Goal: Task Accomplishment & Management: Manage account settings

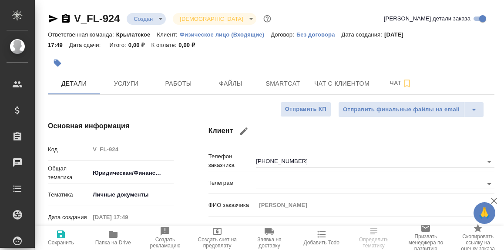
select select "RU"
type textarea "x"
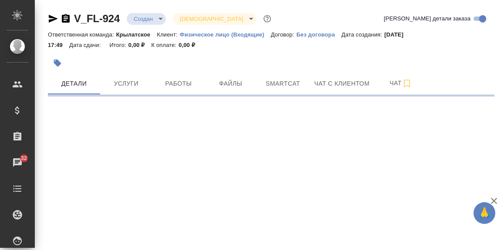
select select "RU"
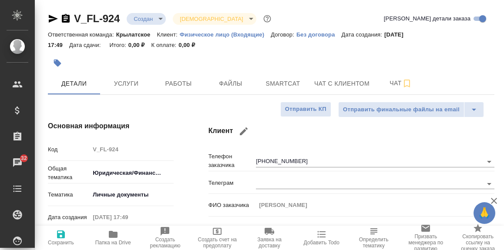
type textarea "x"
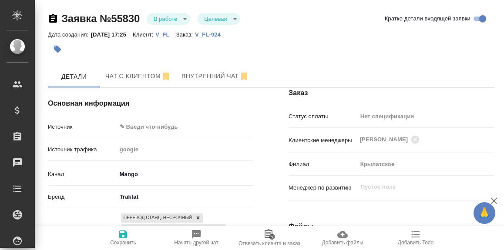
select select "RU"
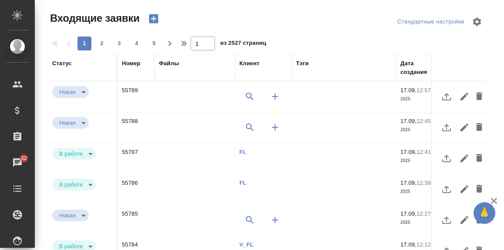
select select "RU"
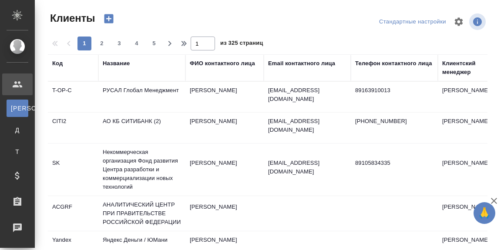
select select "RU"
